Goal: Task Accomplishment & Management: Complete application form

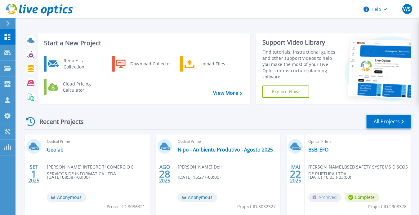
click at [386, 124] on link "All Projects" at bounding box center [389, 122] width 45 height 14
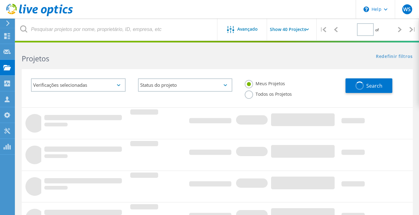
type input "1"
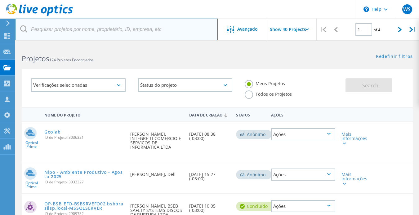
click at [103, 34] on input "text" at bounding box center [117, 30] width 202 height 22
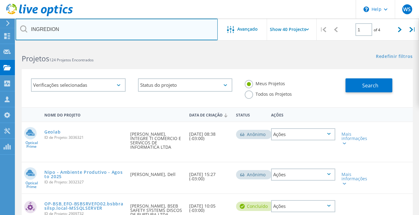
type input "INGREDION"
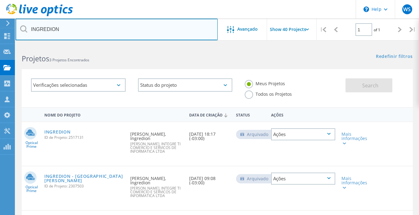
scroll to position [31, 0]
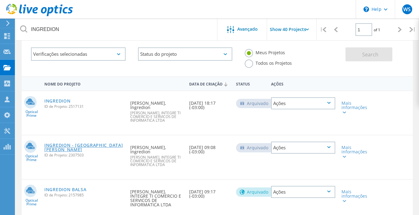
click at [97, 143] on link "INGREDION - Cabo de Santo Agostinho" at bounding box center [84, 147] width 80 height 9
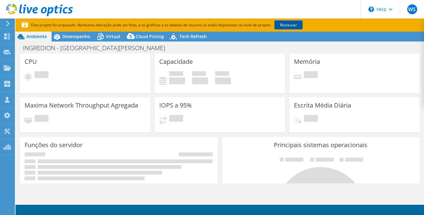
click at [284, 26] on link "Restaurar" at bounding box center [288, 24] width 28 height 9
select select "USD"
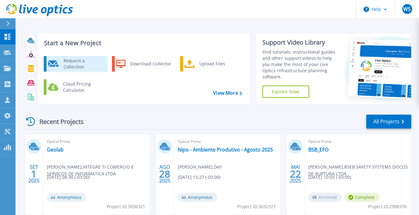
click at [80, 60] on div "Request a Collection" at bounding box center [83, 64] width 45 height 12
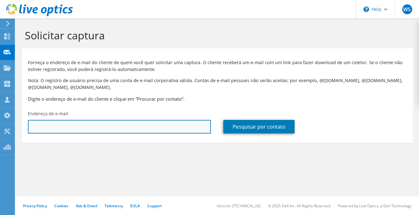
click at [81, 128] on input "text" at bounding box center [119, 127] width 183 height 14
type input "mario."
